Goal: Task Accomplishment & Management: Use online tool/utility

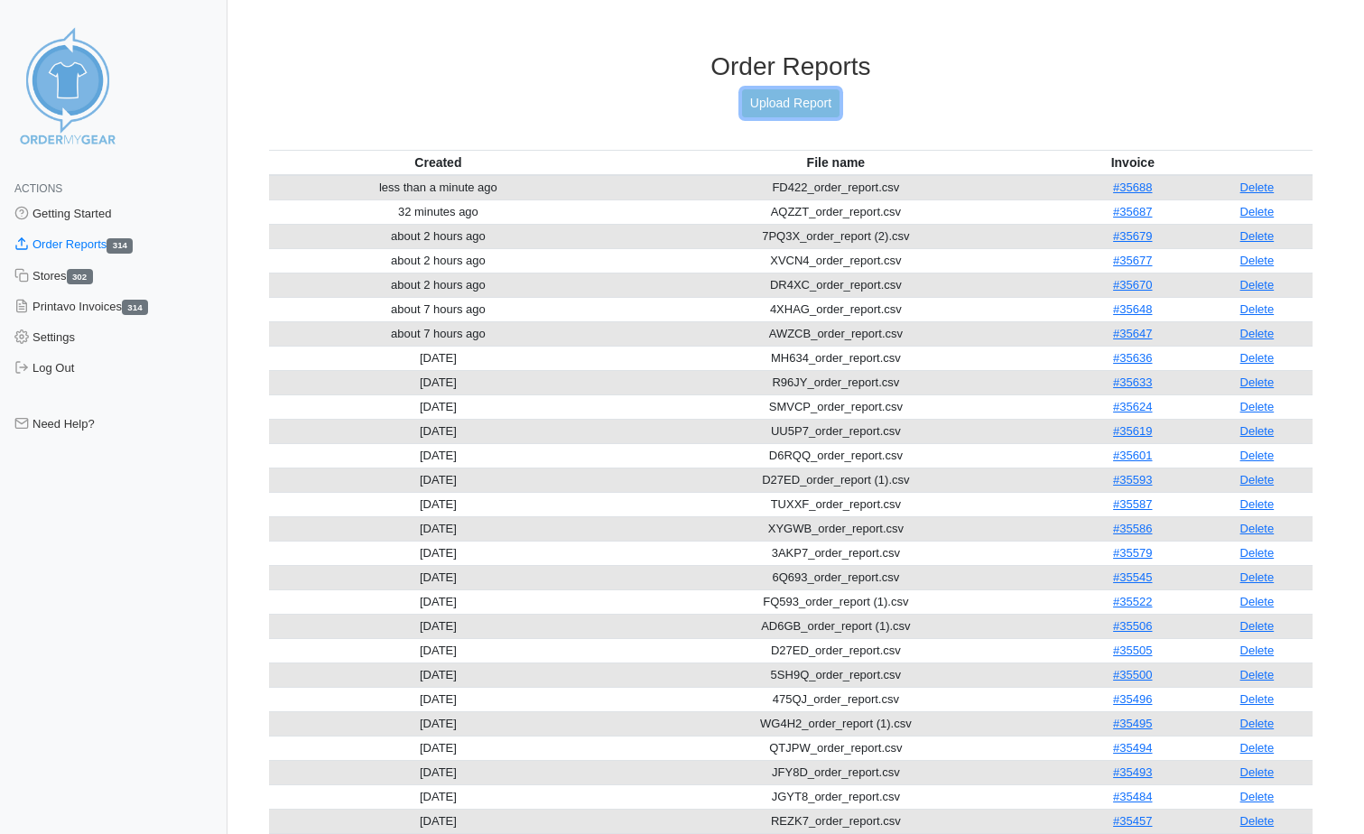
click at [765, 99] on link "Upload Report" at bounding box center [791, 103] width 98 height 28
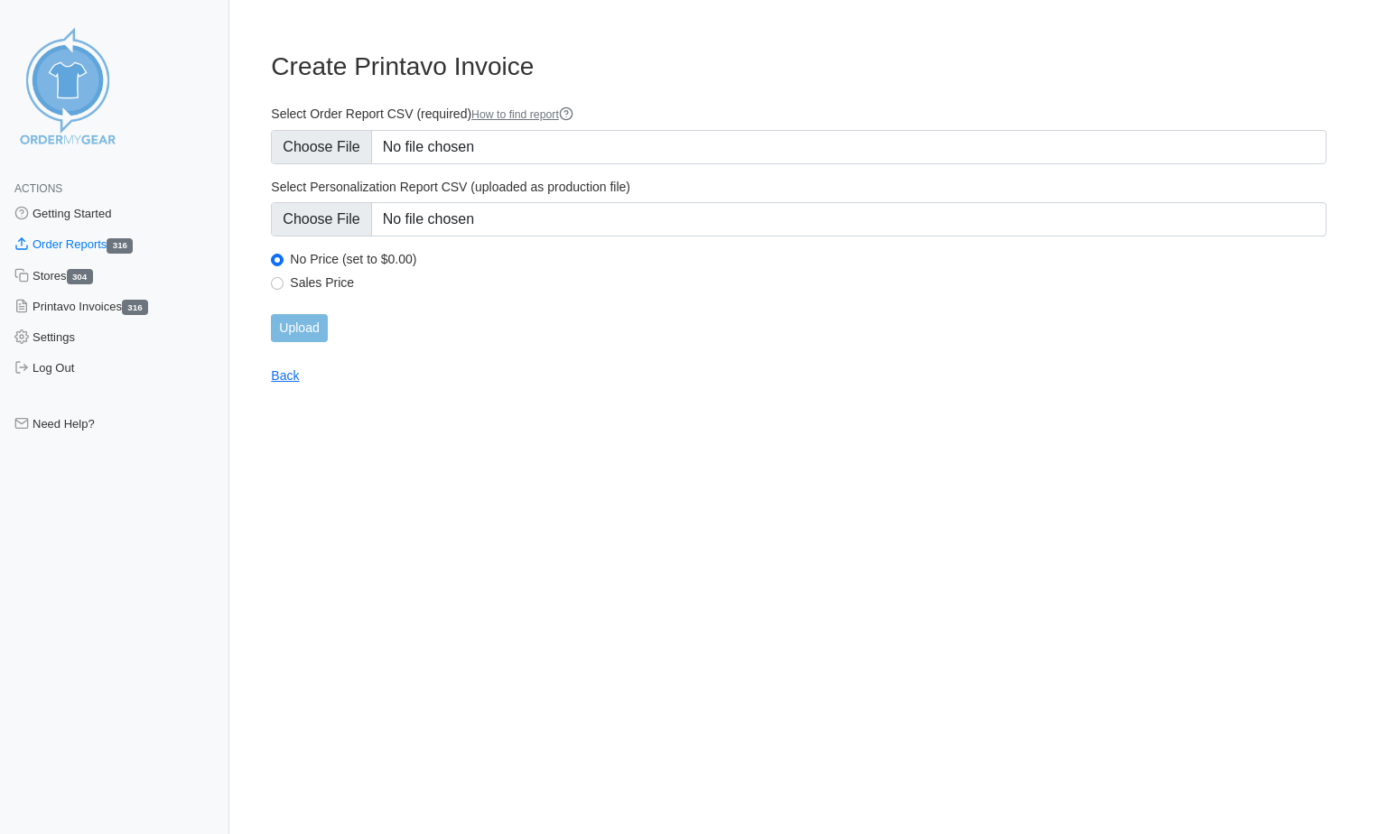
type input "C:\fakepath\XDS39_order_report.csv"
click at [323, 332] on input "Upload" at bounding box center [299, 328] width 56 height 28
